Goal: Task Accomplishment & Management: Use online tool/utility

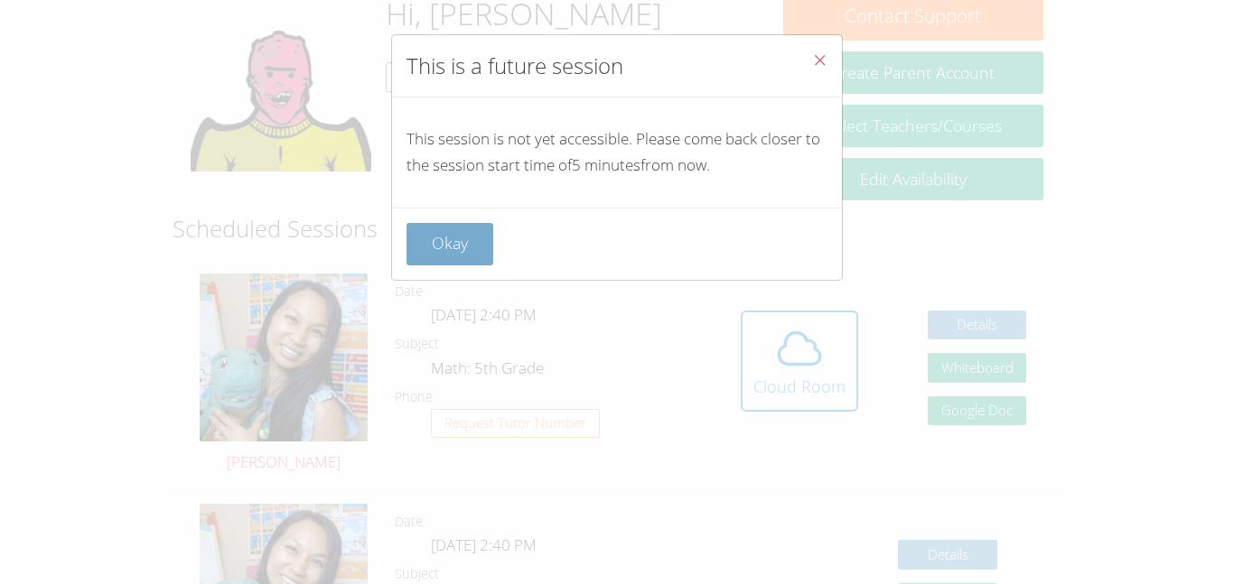
click at [460, 249] on button "Okay" at bounding box center [449, 244] width 87 height 42
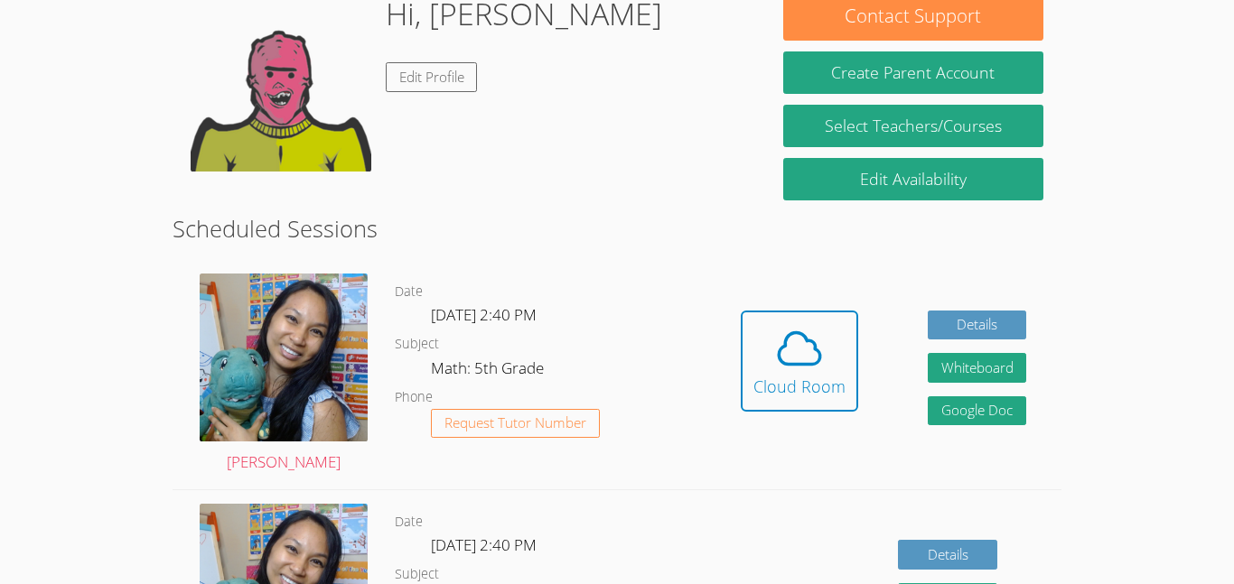
click at [1040, 282] on div "Hidden Cloud Room Details Whiteboard Hidden Google Doc" at bounding box center [882, 374] width 355 height 229
click at [780, 364] on icon at bounding box center [799, 348] width 51 height 51
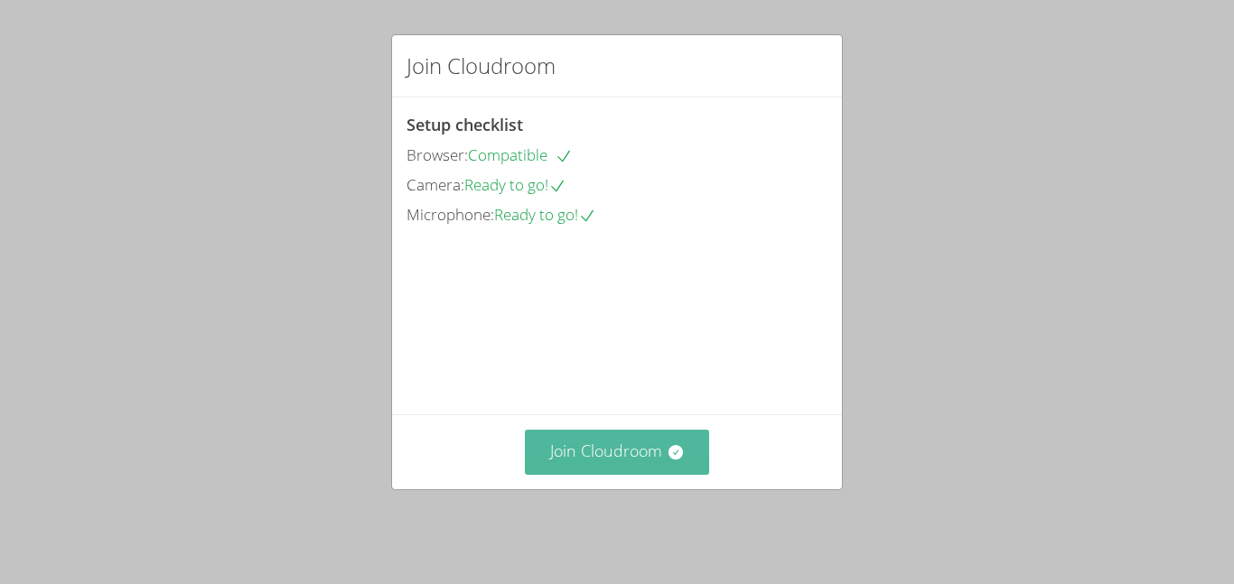
click at [634, 460] on button "Join Cloudroom" at bounding box center [617, 452] width 185 height 44
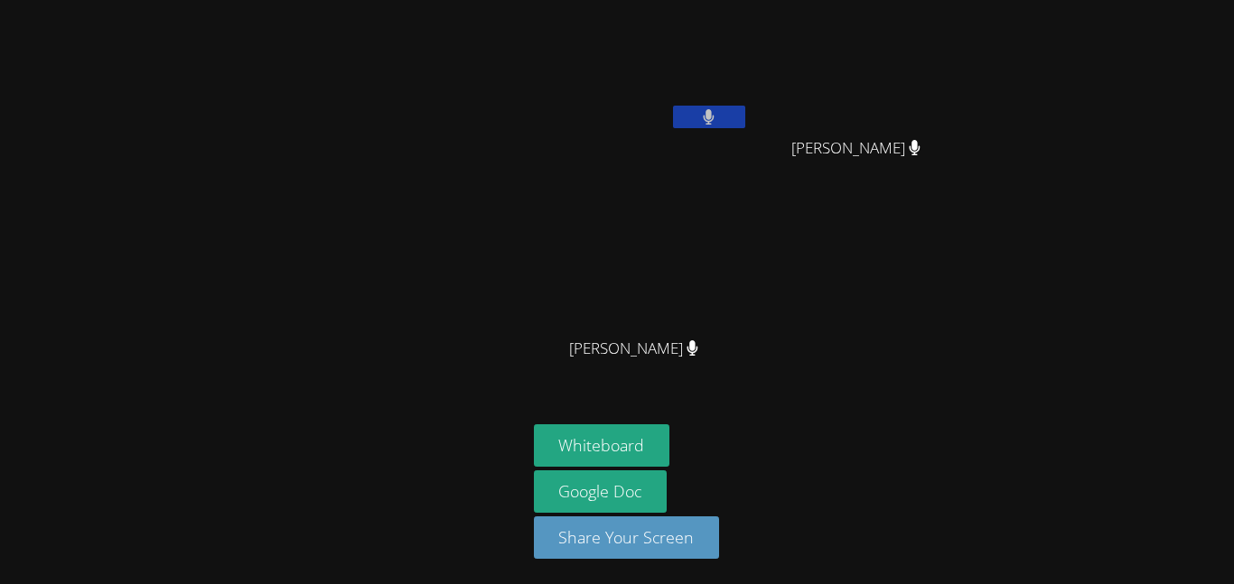
click at [126, 242] on div at bounding box center [263, 292] width 512 height 570
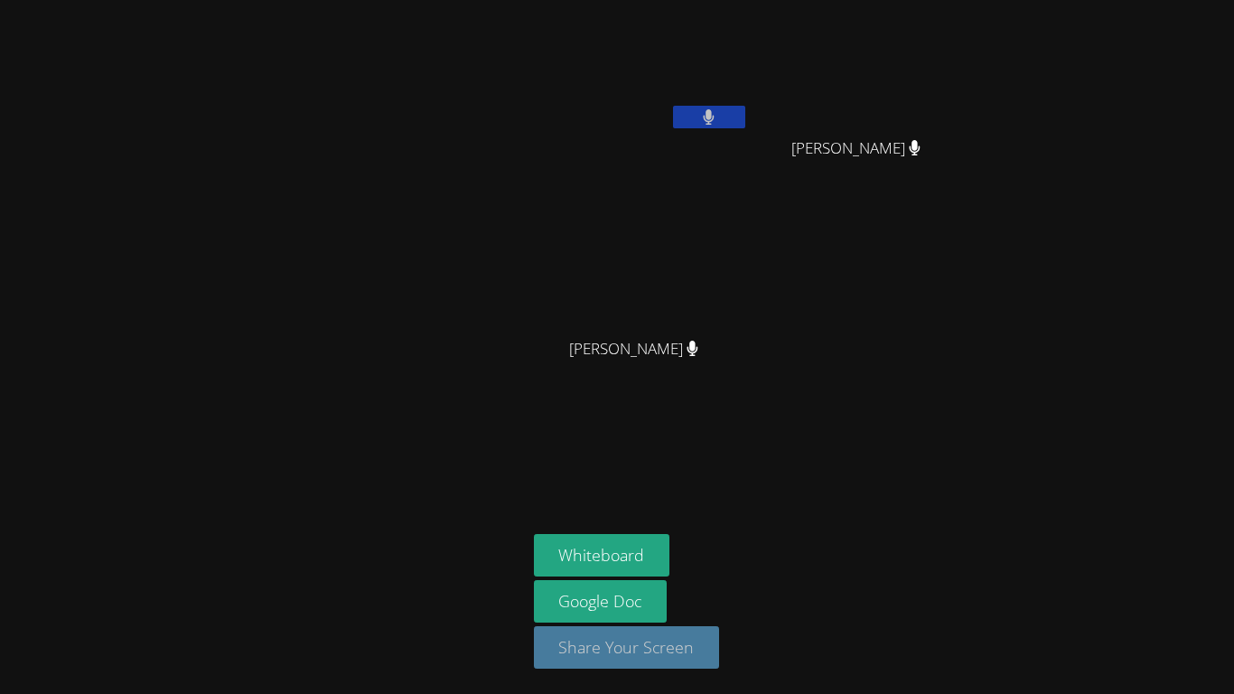
click at [687, 583] on button "Share Your Screen" at bounding box center [627, 647] width 186 height 42
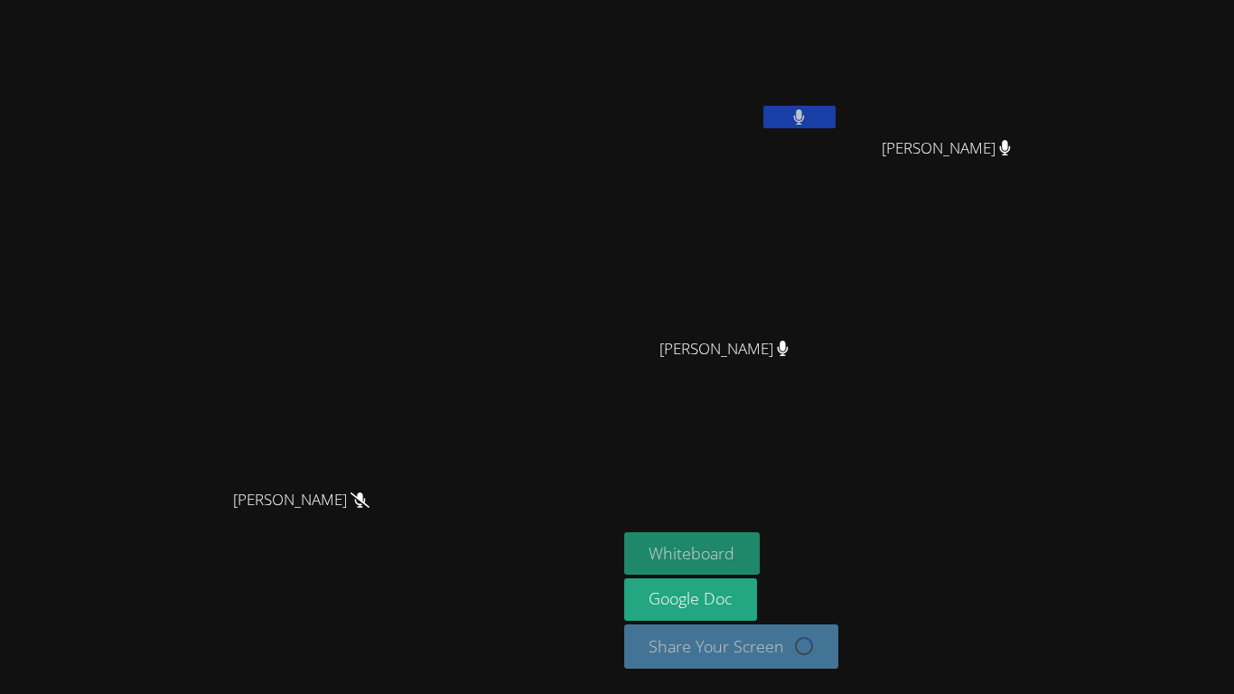
click at [712, 545] on button "Whiteboard" at bounding box center [692, 553] width 136 height 42
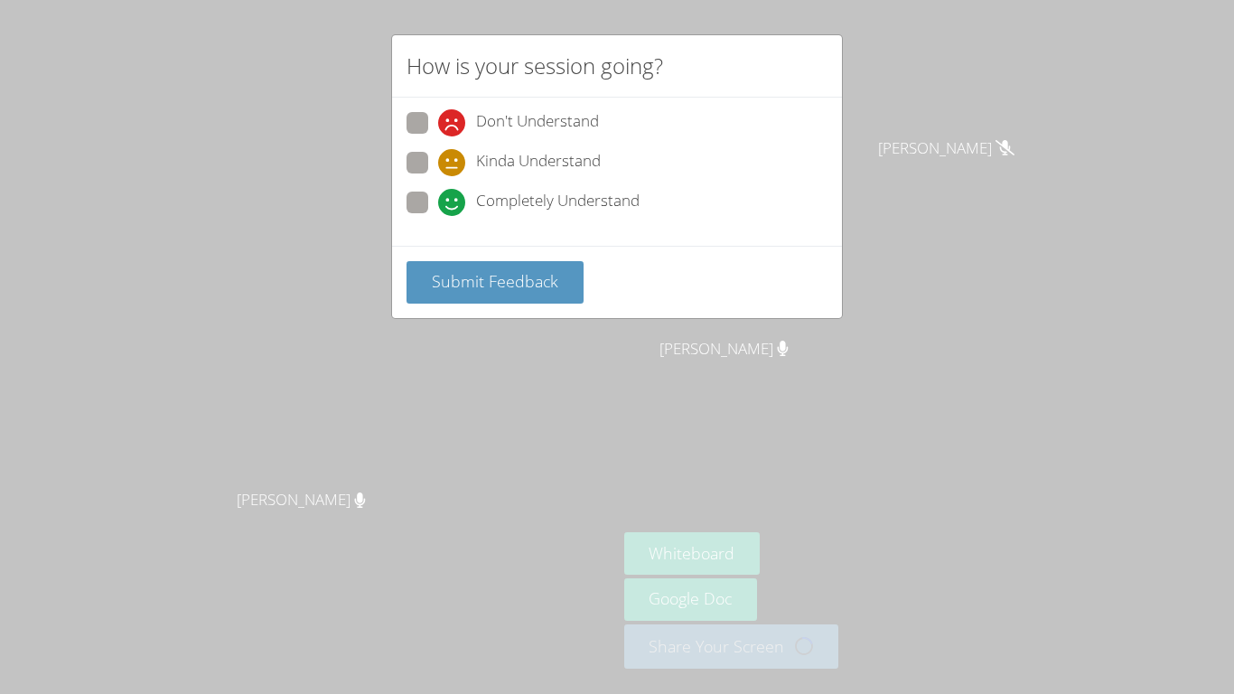
click at [476, 208] on span "Completely Understand" at bounding box center [557, 202] width 163 height 27
click at [453, 207] on input "Completely Understand" at bounding box center [445, 198] width 15 height 15
radio input "true"
click at [465, 282] on span "Submit Feedback" at bounding box center [495, 281] width 126 height 22
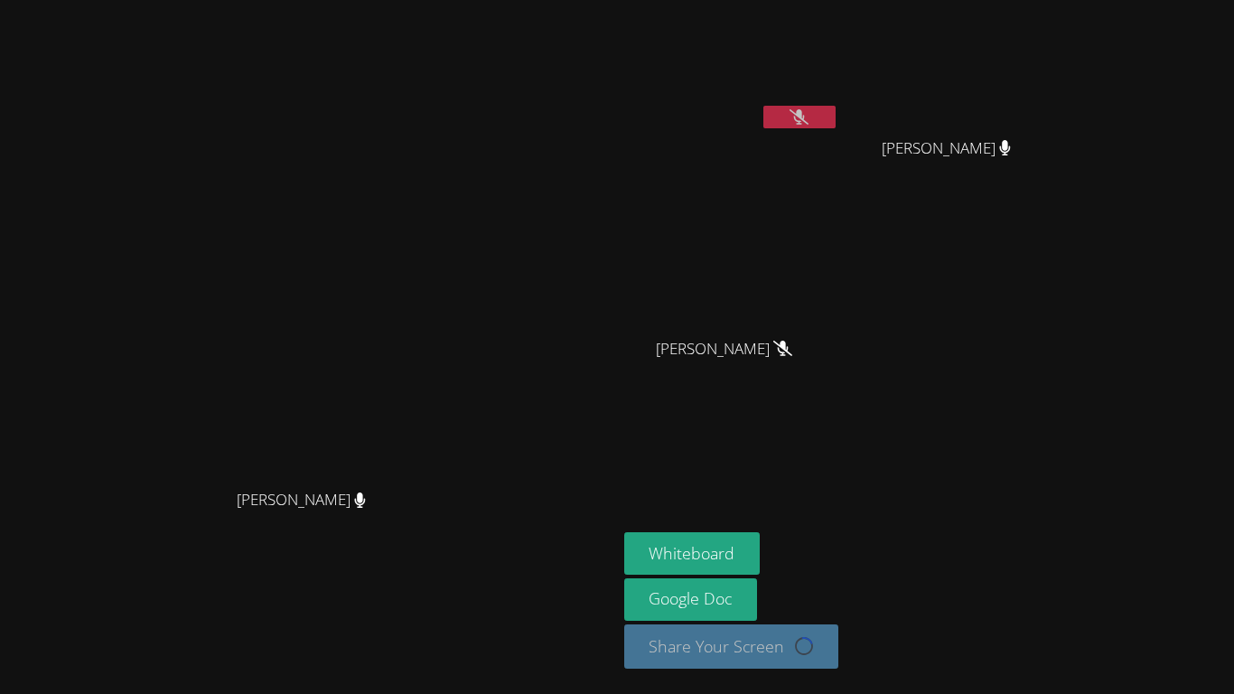
click at [808, 119] on icon at bounding box center [798, 116] width 19 height 15
click at [835, 109] on button at bounding box center [799, 117] width 72 height 23
